Goal: Information Seeking & Learning: Find specific fact

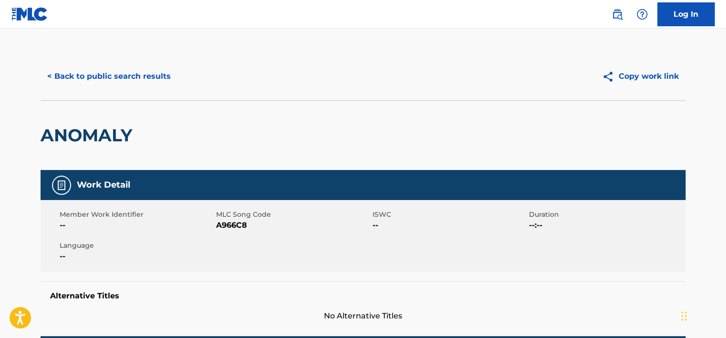
click at [137, 71] on button "< Back to public search results" at bounding box center [109, 76] width 137 height 24
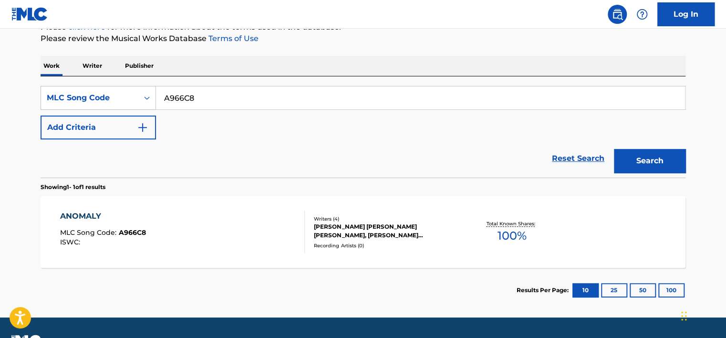
click at [199, 101] on input "A966C8" at bounding box center [420, 97] width 529 height 23
paste input "DS21BL"
type input "DS21BL"
click at [685, 158] on button "Search" at bounding box center [650, 161] width 72 height 24
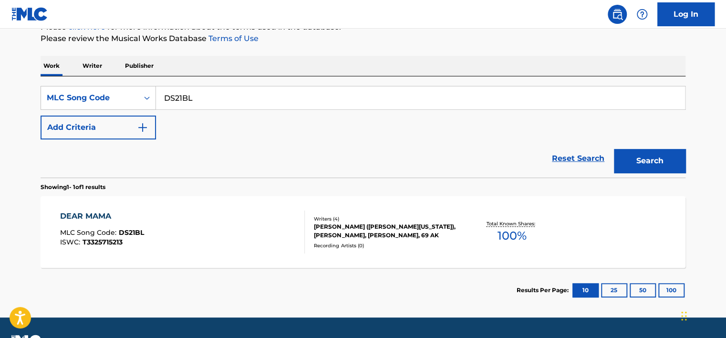
click at [167, 230] on div "DEAR MAMA MLC Song Code : DS21BL ISWC : T3325715213" at bounding box center [182, 231] width 245 height 43
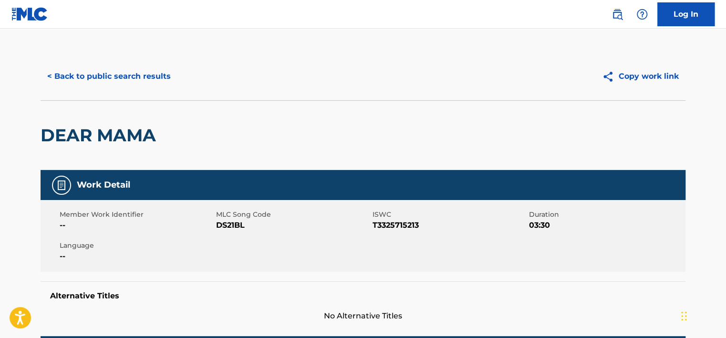
click at [142, 73] on button "< Back to public search results" at bounding box center [109, 76] width 137 height 24
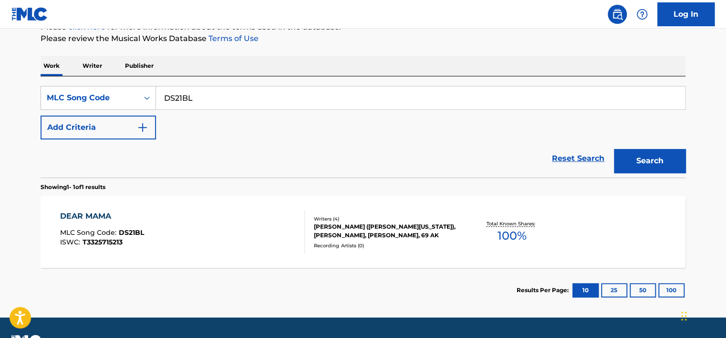
click at [215, 90] on input "DS21BL" at bounding box center [420, 97] width 529 height 23
paste input "HQ5KNS"
click at [629, 166] on button "Search" at bounding box center [650, 161] width 72 height 24
click at [206, 105] on input "HQ5KNS" at bounding box center [420, 97] width 529 height 23
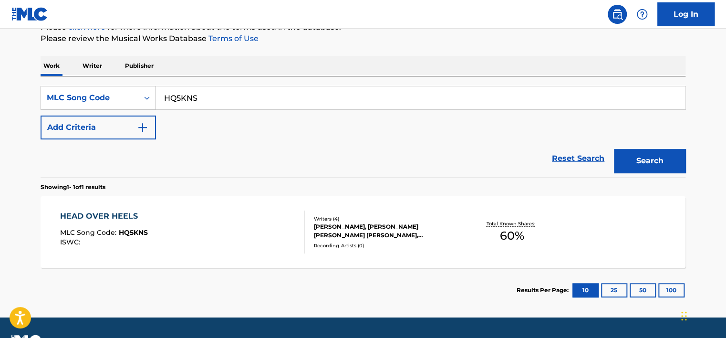
click at [206, 105] on input "HQ5KNS" at bounding box center [420, 97] width 529 height 23
paste input "CC8X6Q"
click at [646, 157] on button "Search" at bounding box center [650, 161] width 72 height 24
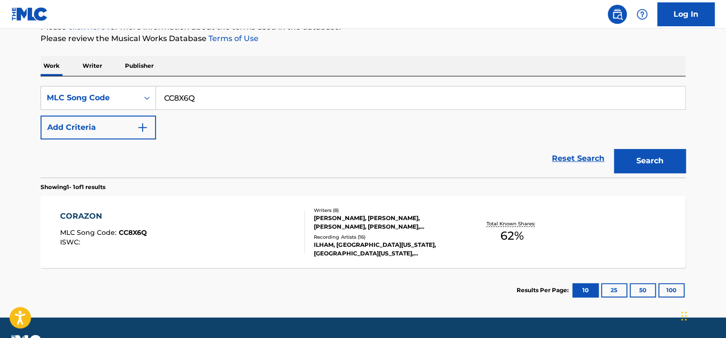
click at [177, 91] on input "CC8X6Q" at bounding box center [420, 97] width 529 height 23
paste input "A98MWV"
type input "A98MWV"
click at [624, 155] on button "Search" at bounding box center [650, 161] width 72 height 24
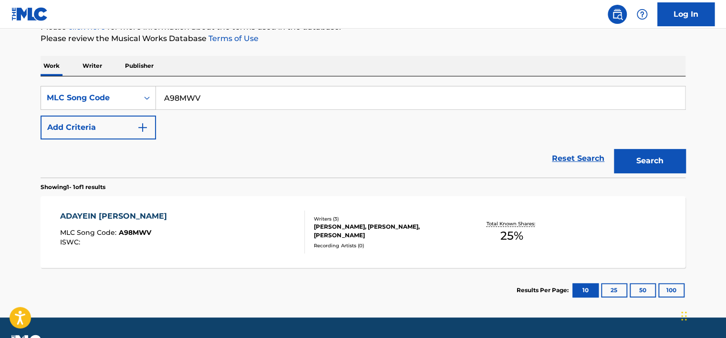
click at [209, 232] on div "ADAYEIN [PERSON_NAME] MLC Song Code : A98MWV ISWC :" at bounding box center [182, 231] width 245 height 43
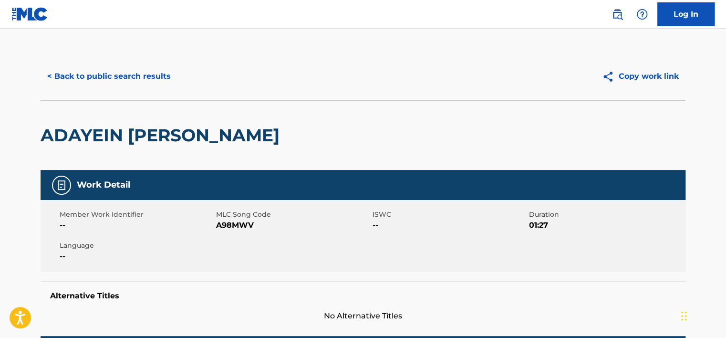
click at [116, 73] on button "< Back to public search results" at bounding box center [109, 76] width 137 height 24
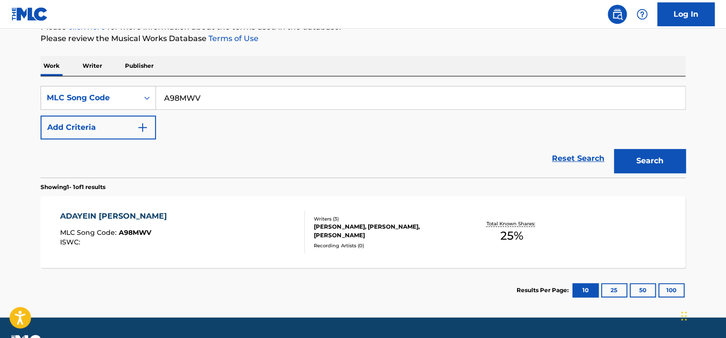
click at [185, 99] on input "A98MWV" at bounding box center [420, 97] width 529 height 23
paste input "SH5OGU"
type input "SH5OGU"
click at [657, 155] on button "Search" at bounding box center [650, 161] width 72 height 24
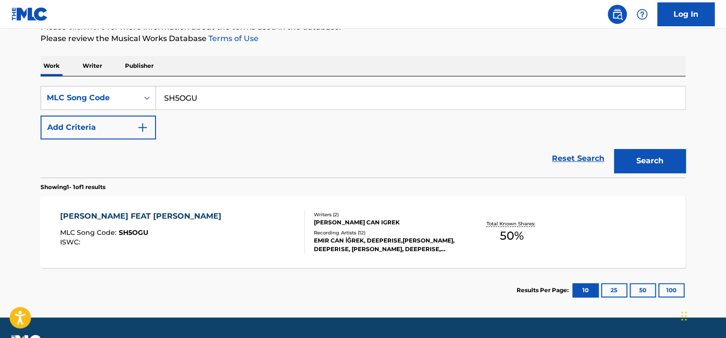
click at [267, 217] on div "[PERSON_NAME] FEAT [PERSON_NAME] CAN IGREK MLC Song Code : SH5OGU ISWC :" at bounding box center [182, 231] width 245 height 43
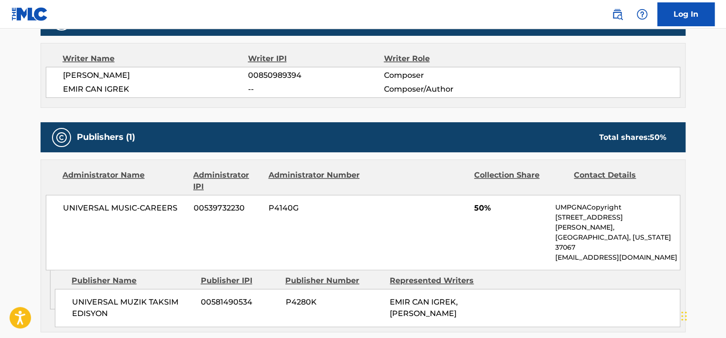
scroll to position [286, 0]
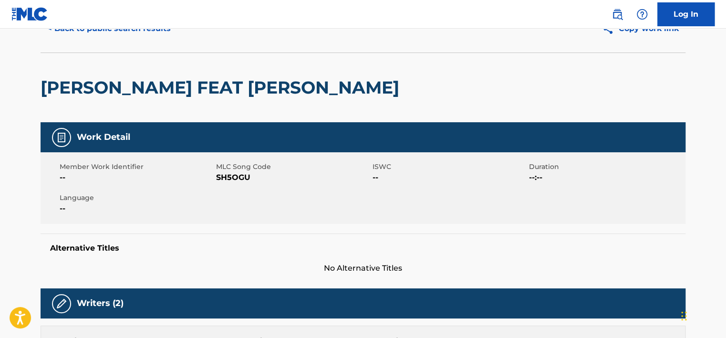
click at [89, 39] on button "< Back to public search results" at bounding box center [109, 29] width 137 height 24
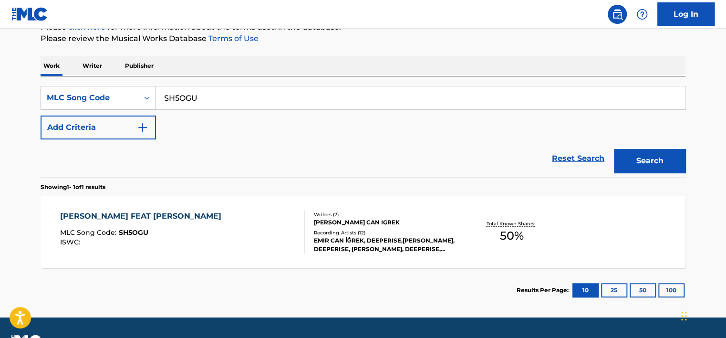
click at [212, 100] on input "SH5OGU" at bounding box center [420, 97] width 529 height 23
paste input "D7Z8I"
type input "SD7Z8I"
click at [665, 163] on button "Search" at bounding box center [650, 161] width 72 height 24
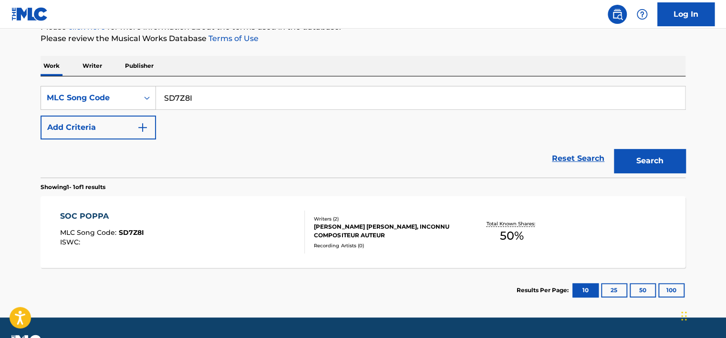
click at [225, 211] on div "SOC POPPA MLC Song Code : SD7Z8I ISWC :" at bounding box center [182, 231] width 245 height 43
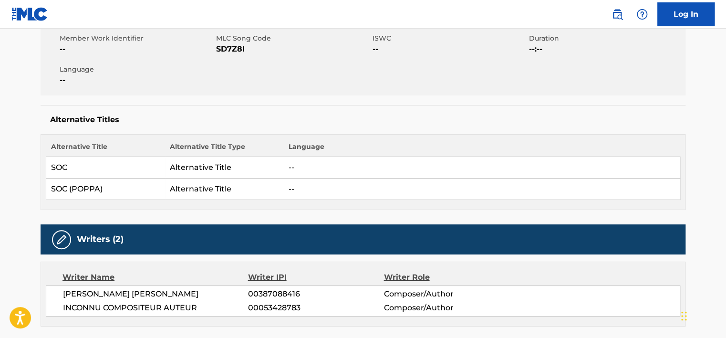
scroll to position [191, 0]
